Goal: Find specific page/section: Find specific page/section

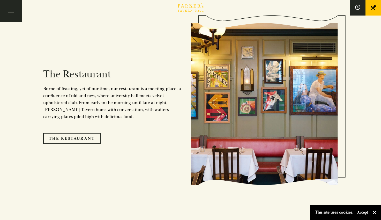
scroll to position [440, 0]
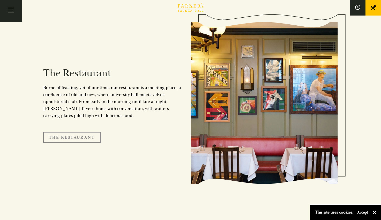
click at [73, 132] on link "The Restaurant" at bounding box center [71, 137] width 57 height 11
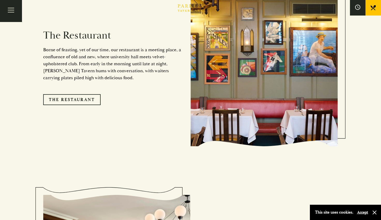
scroll to position [476, 0]
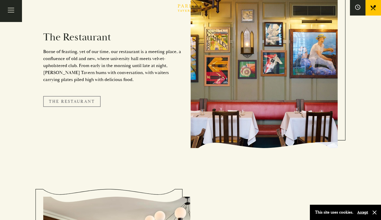
click at [87, 96] on link "The Restaurant" at bounding box center [71, 101] width 57 height 11
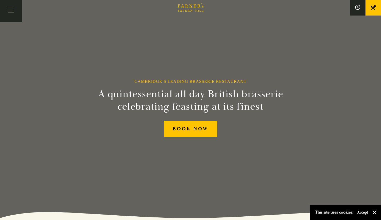
scroll to position [0, 0]
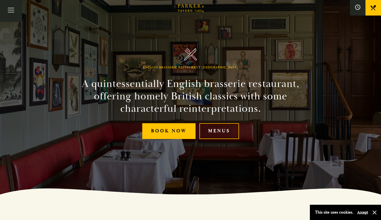
scroll to position [27, 0]
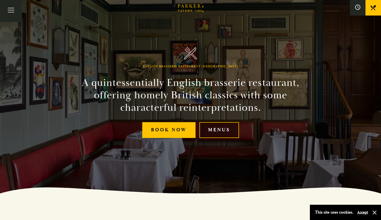
click at [218, 131] on link "Menus" at bounding box center [219, 130] width 40 height 16
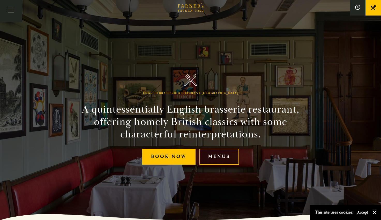
click at [212, 155] on link "Menus" at bounding box center [219, 157] width 40 height 16
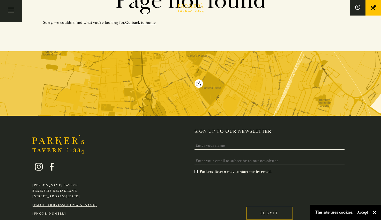
scroll to position [92, 0]
